Goal: Information Seeking & Learning: Check status

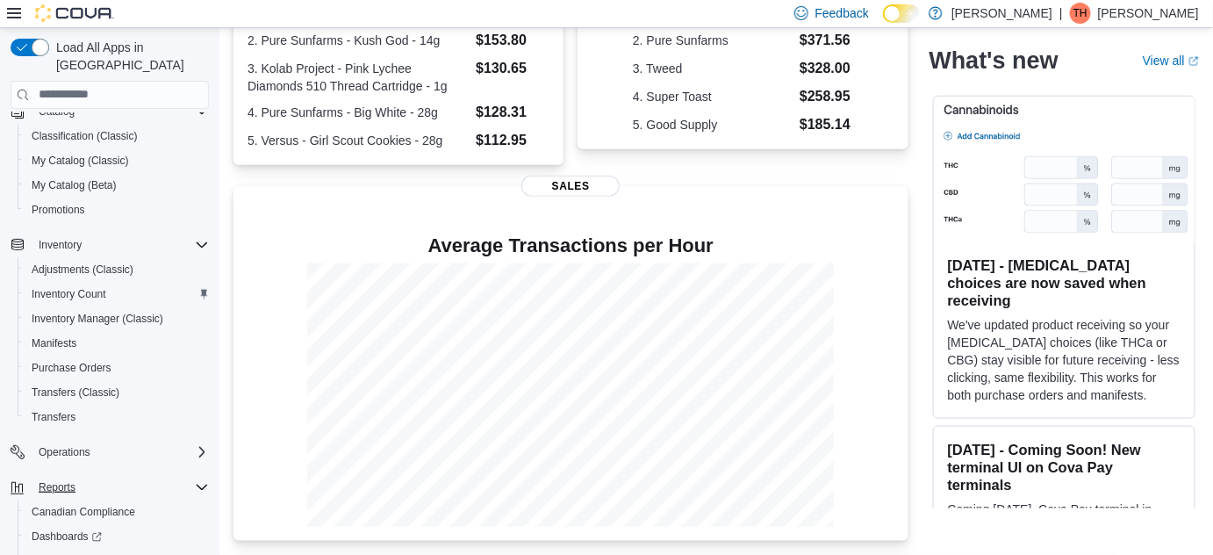
scroll to position [319, 0]
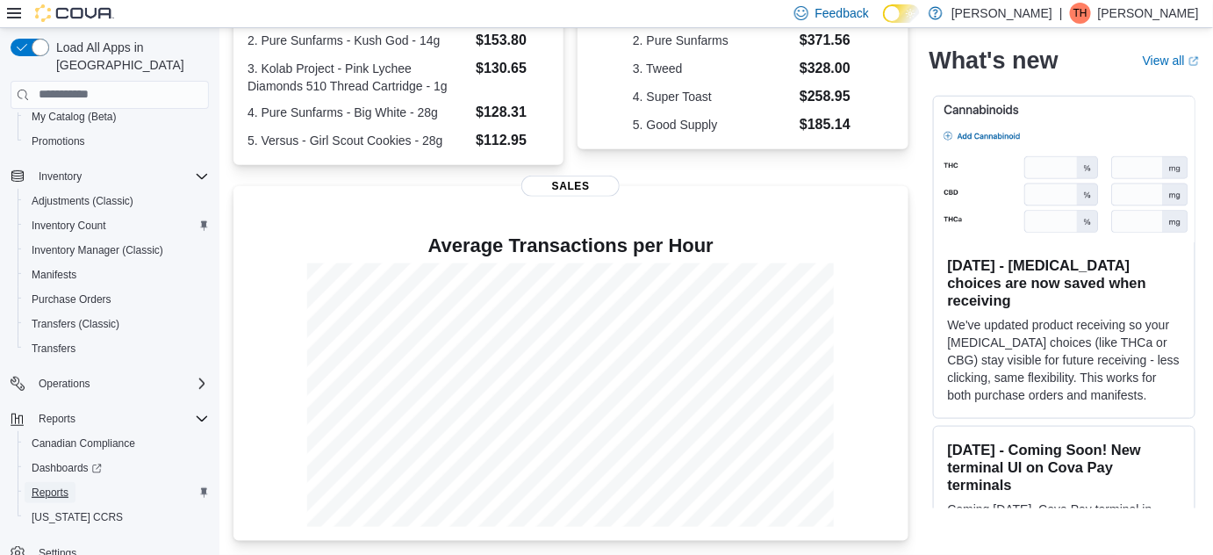
click at [65, 485] on span "Reports" at bounding box center [50, 492] width 37 height 14
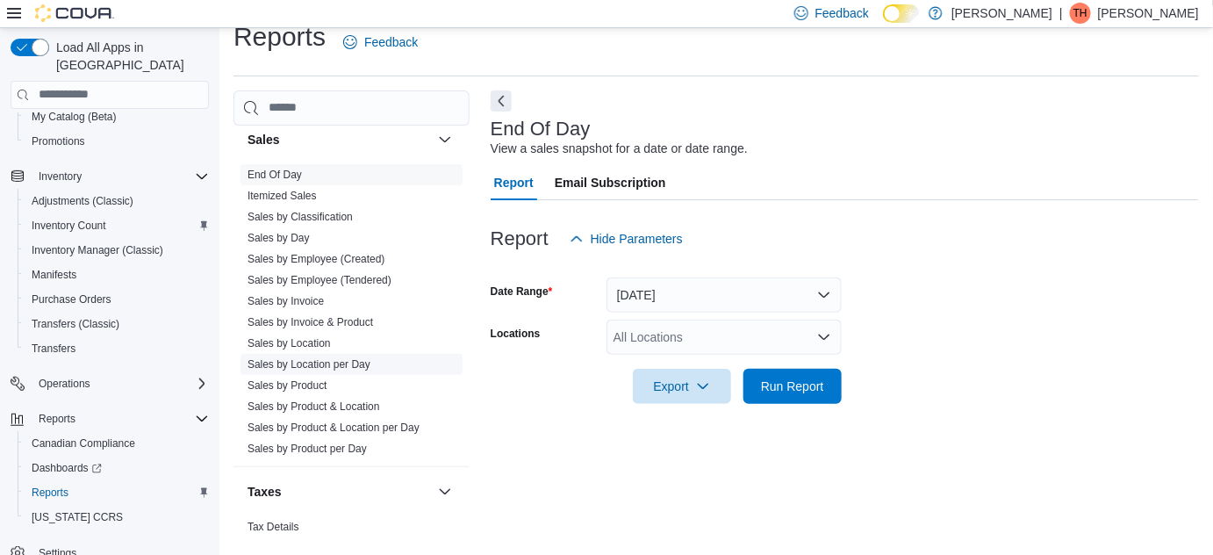
scroll to position [1272, 0]
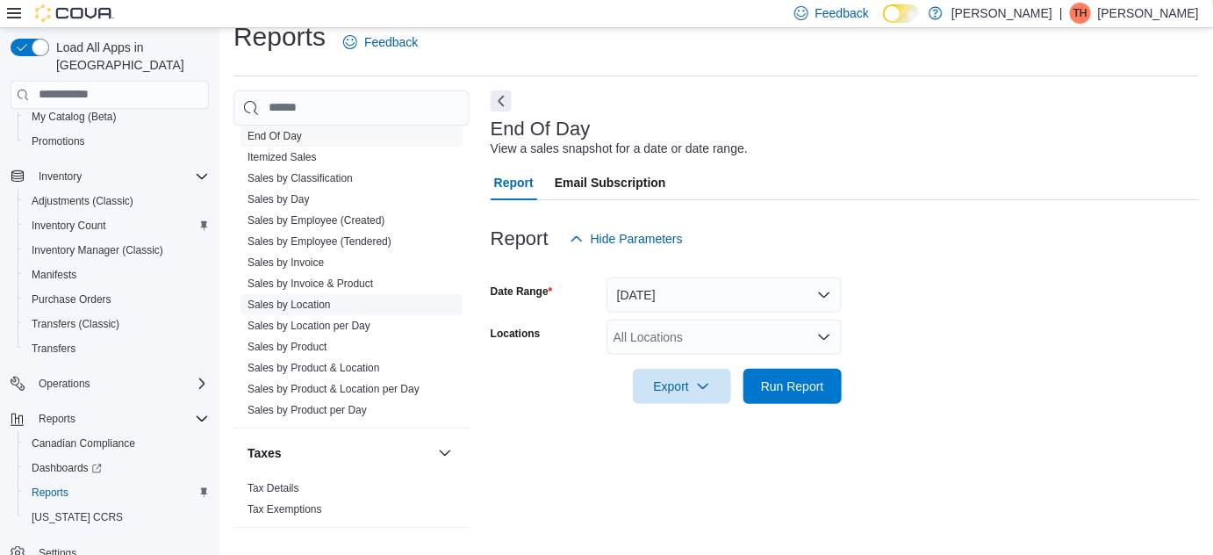
click at [292, 299] on link "Sales by Location" at bounding box center [288, 304] width 83 height 12
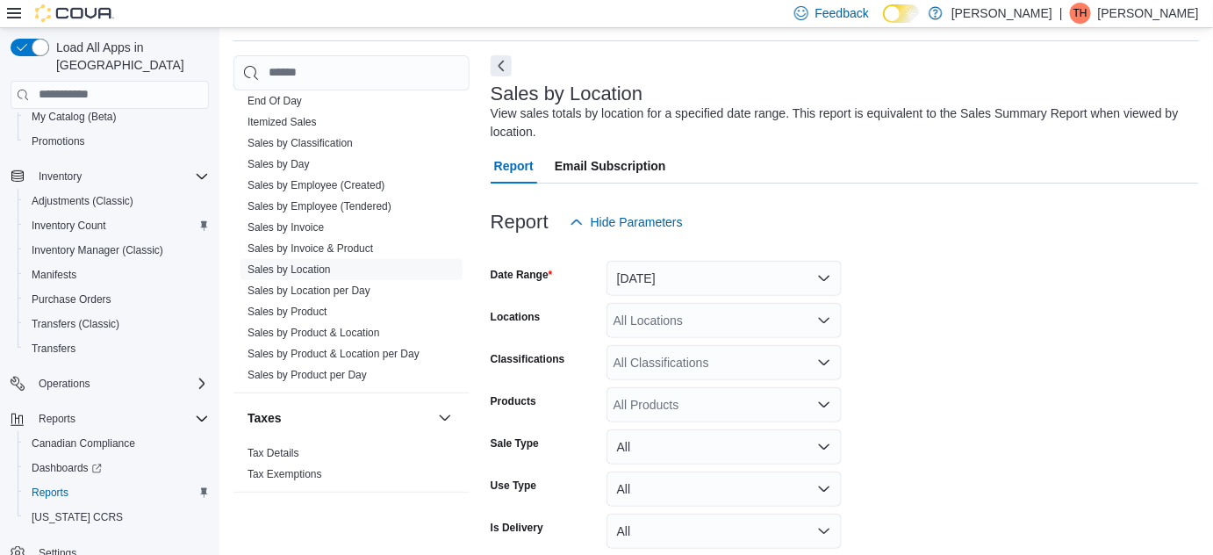
scroll to position [135, 0]
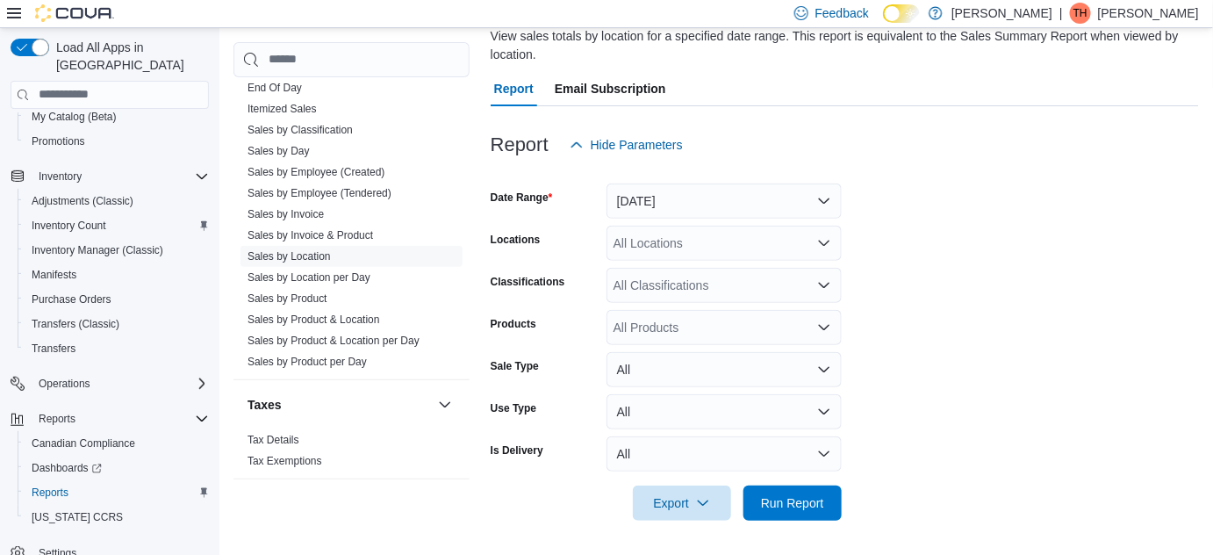
click at [718, 176] on div at bounding box center [845, 172] width 708 height 21
click at [716, 197] on button "[DATE]" at bounding box center [723, 200] width 235 height 35
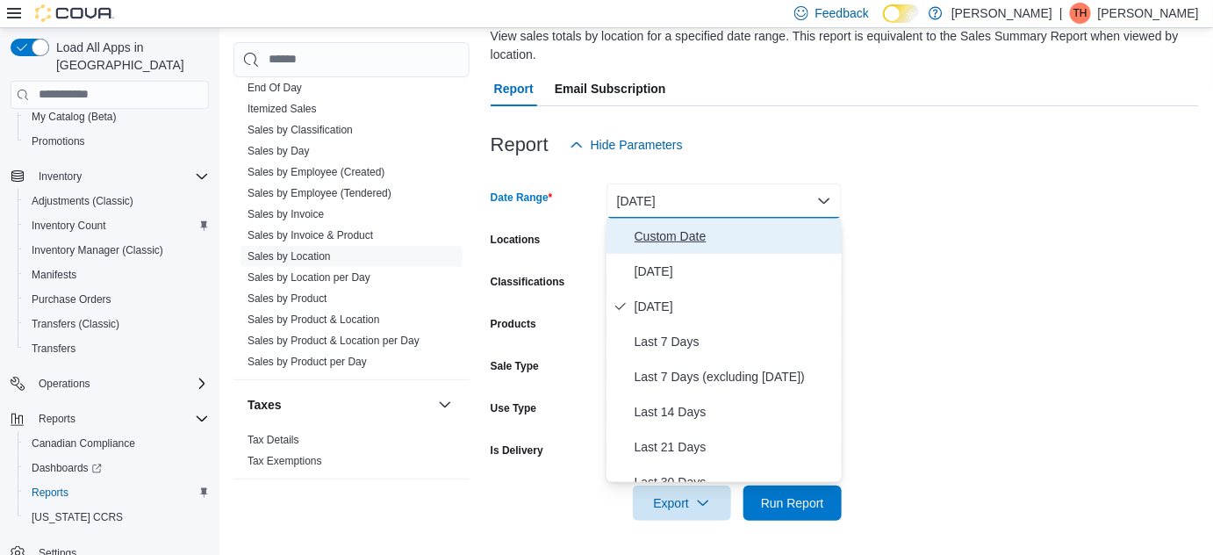
click at [681, 247] on button "Custom Date" at bounding box center [723, 235] width 235 height 35
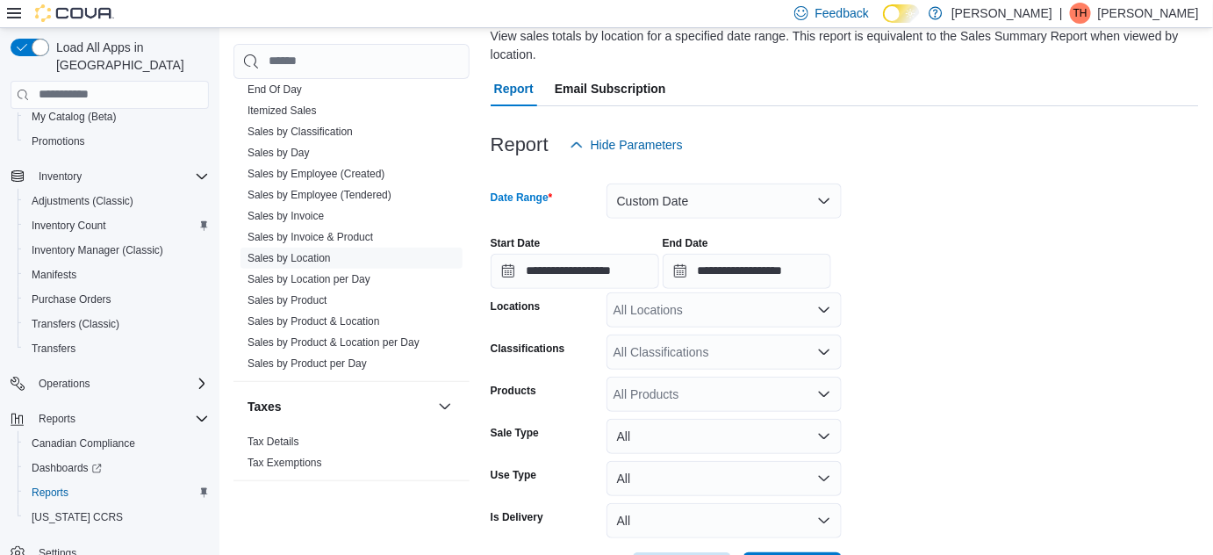
click at [676, 181] on div at bounding box center [845, 172] width 708 height 21
click at [670, 201] on button "Custom Date" at bounding box center [723, 200] width 235 height 35
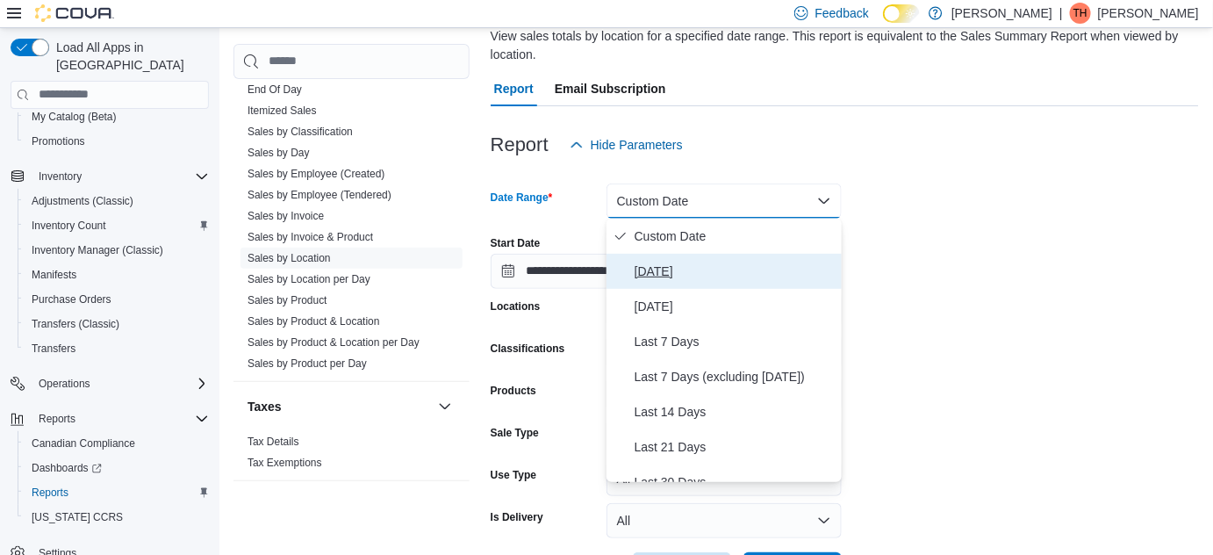
click at [672, 269] on span "[DATE]" at bounding box center [734, 271] width 200 height 21
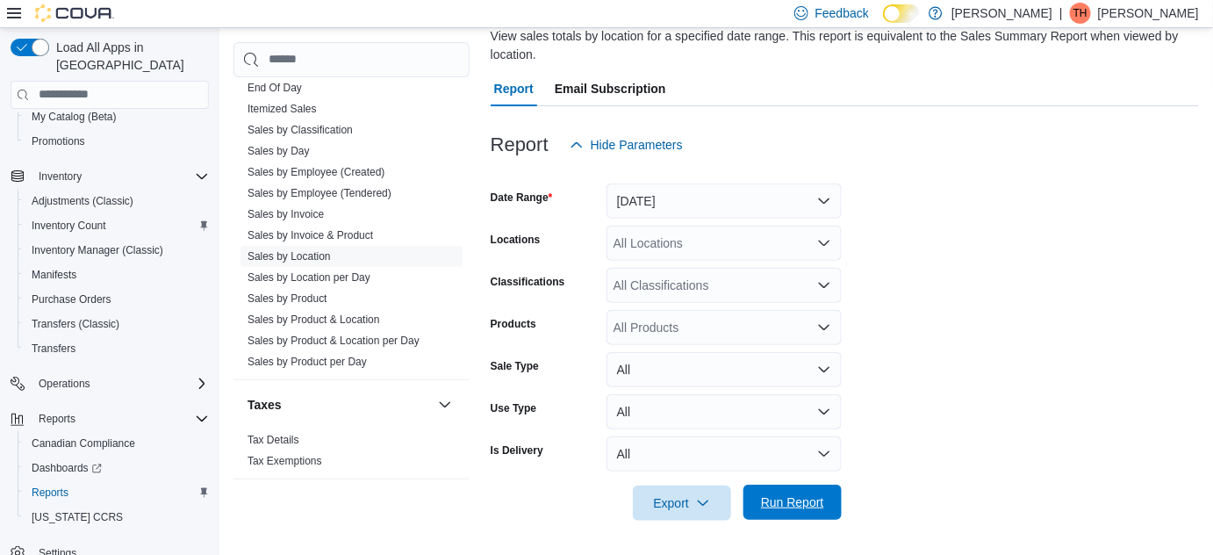
click at [813, 509] on span "Run Report" at bounding box center [792, 502] width 63 height 18
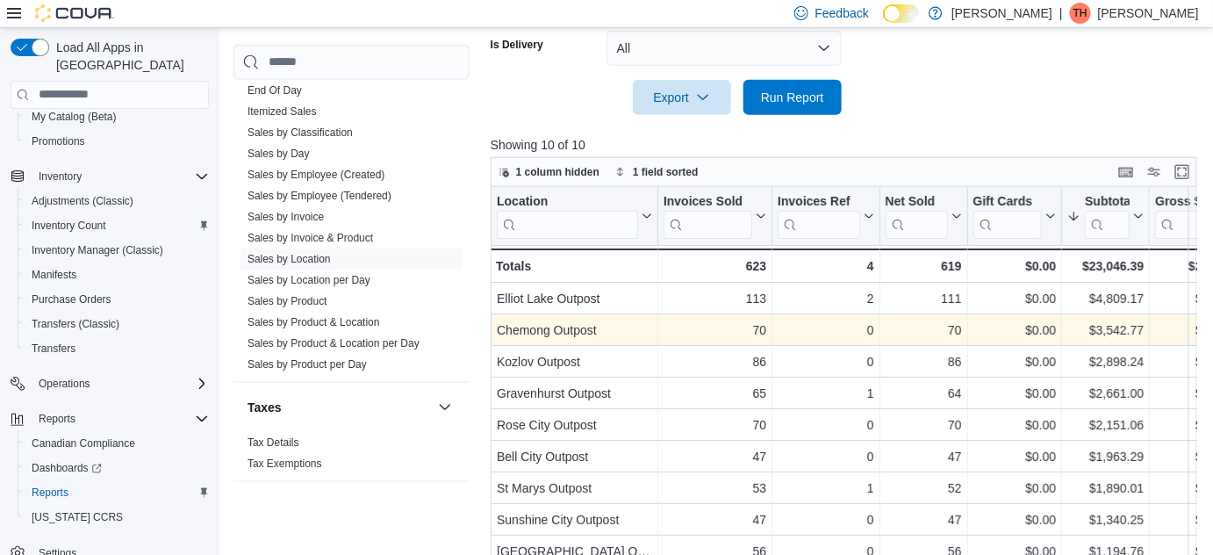
scroll to position [520, 0]
